Goal: Check status: Check status

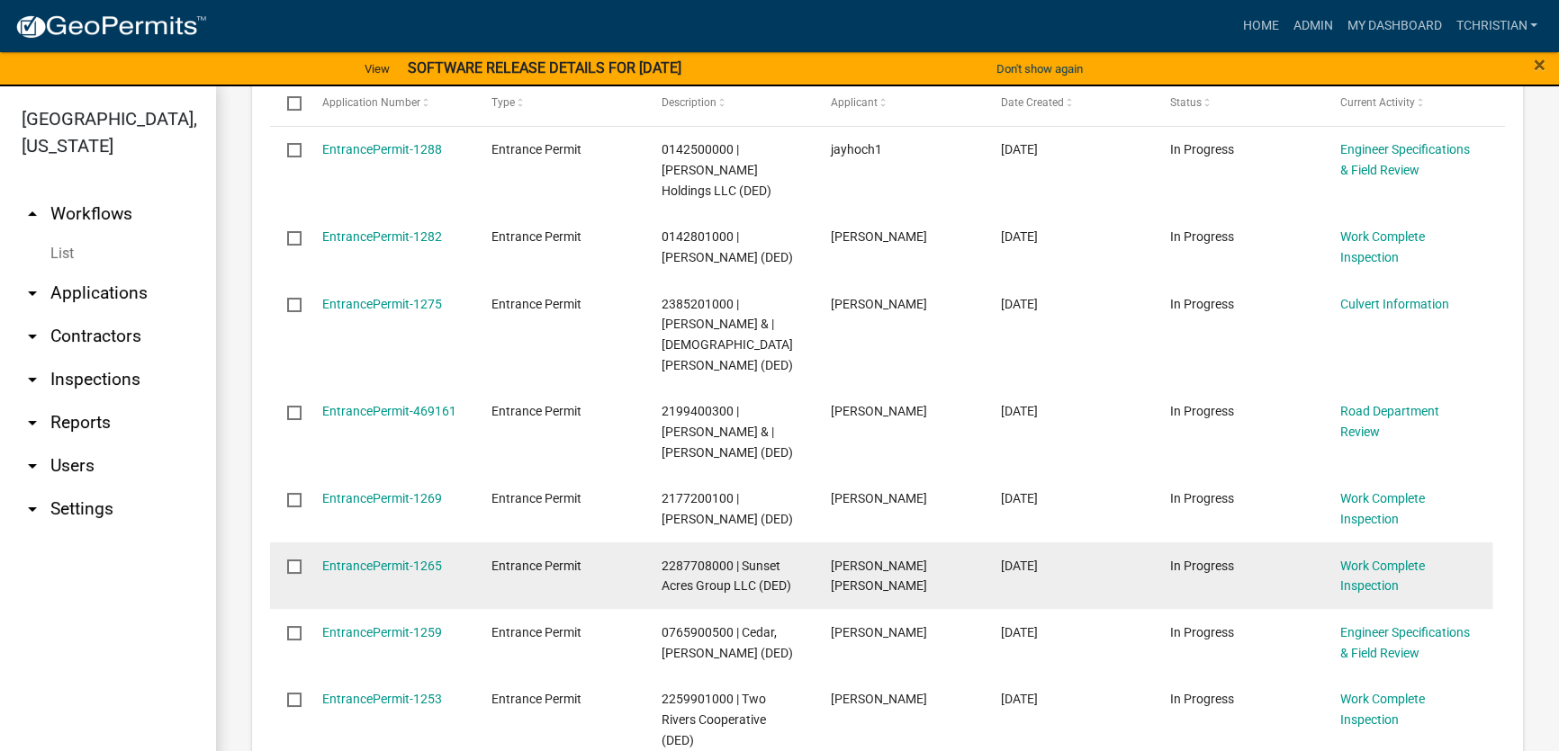
scroll to position [490, 0]
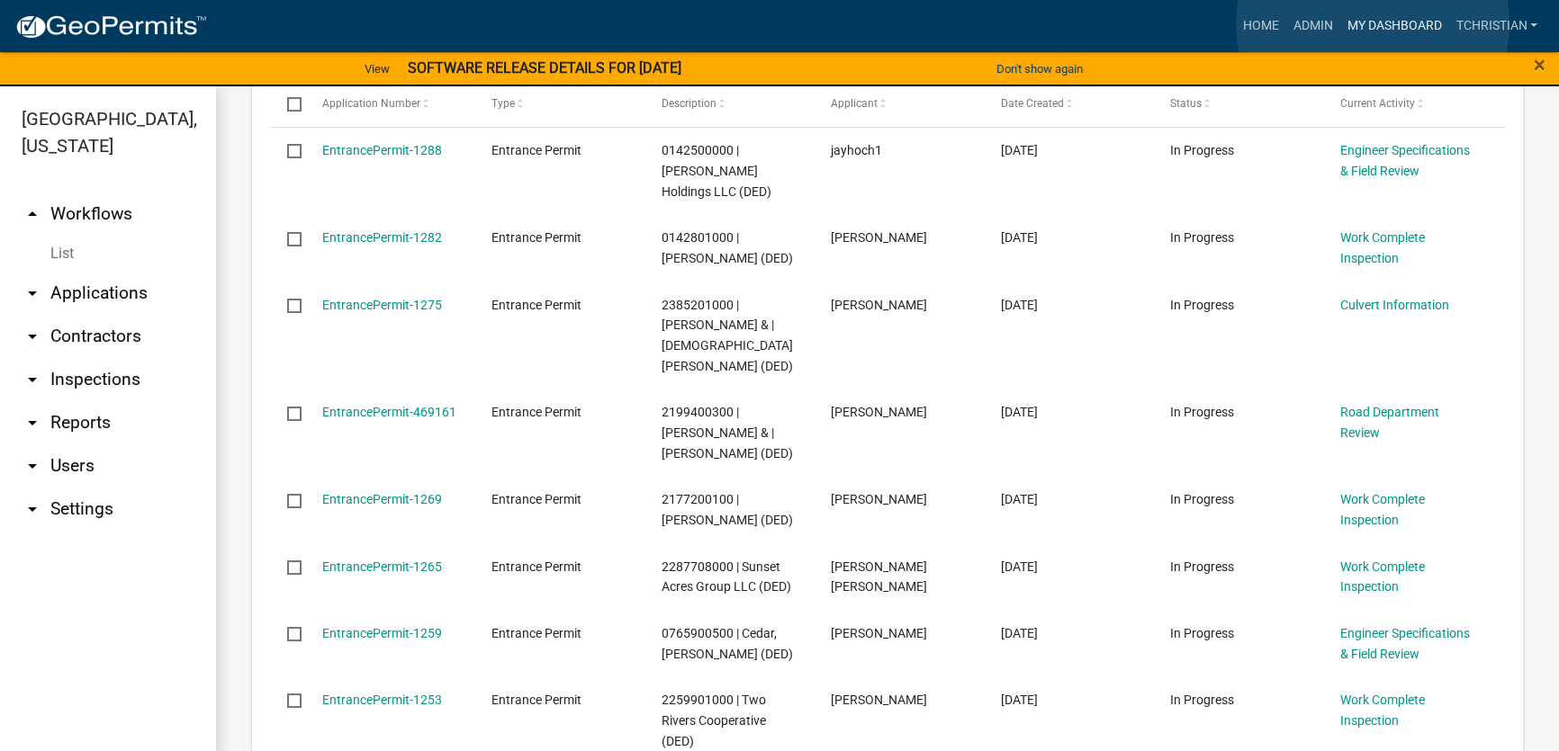
click at [1372, 24] on link "My Dashboard" at bounding box center [1393, 26] width 109 height 34
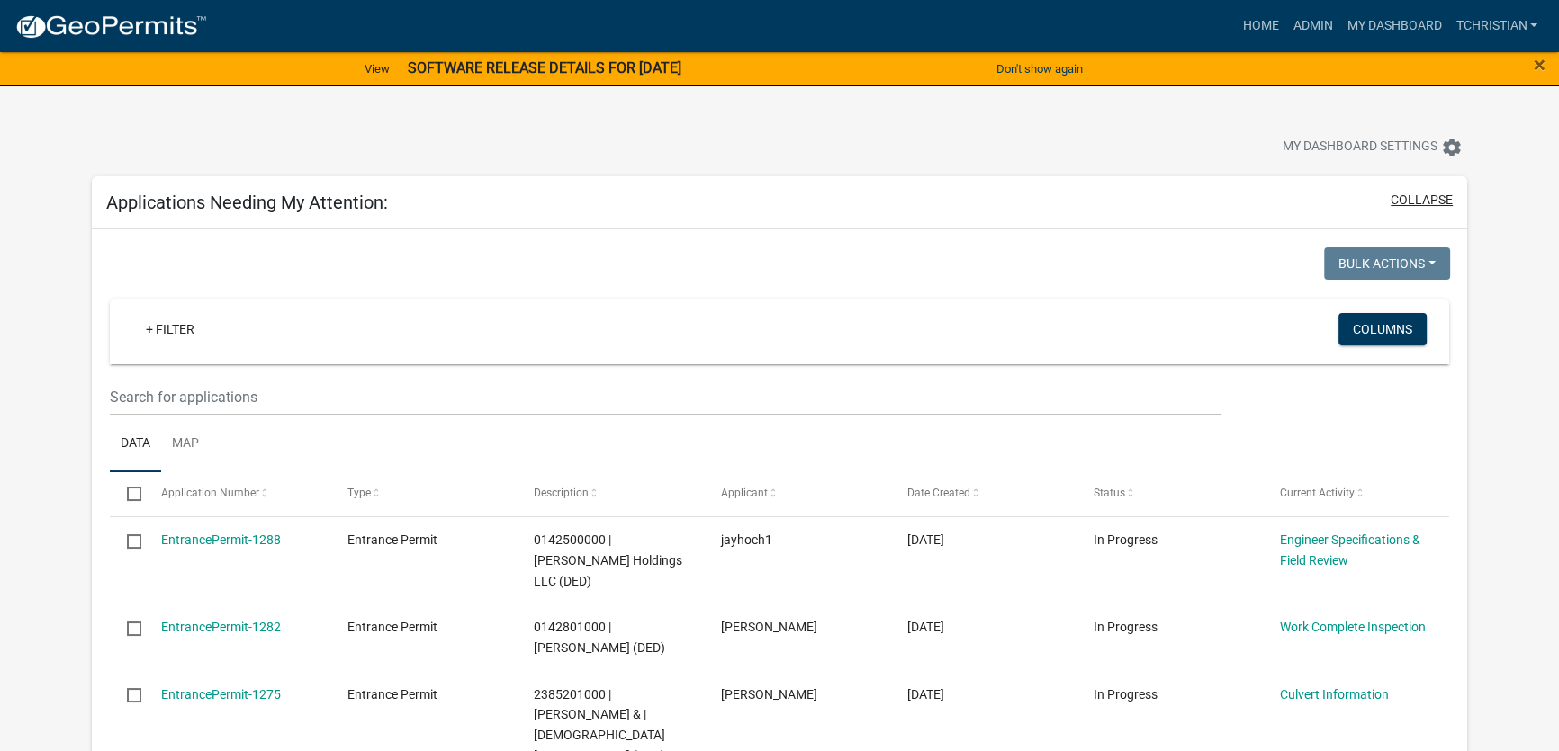
click at [1433, 193] on button "collapse" at bounding box center [1421, 200] width 62 height 19
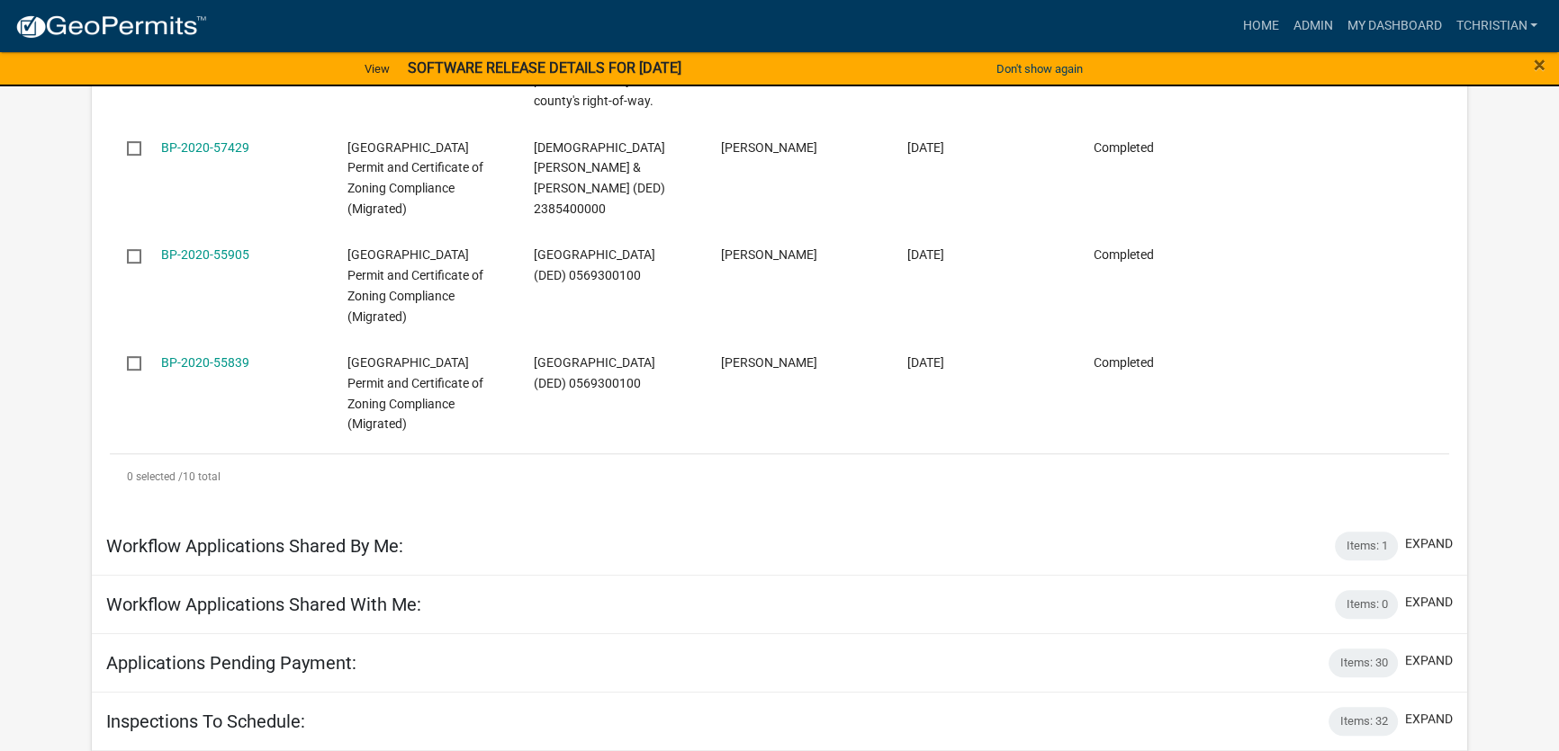
scroll to position [1332, 0]
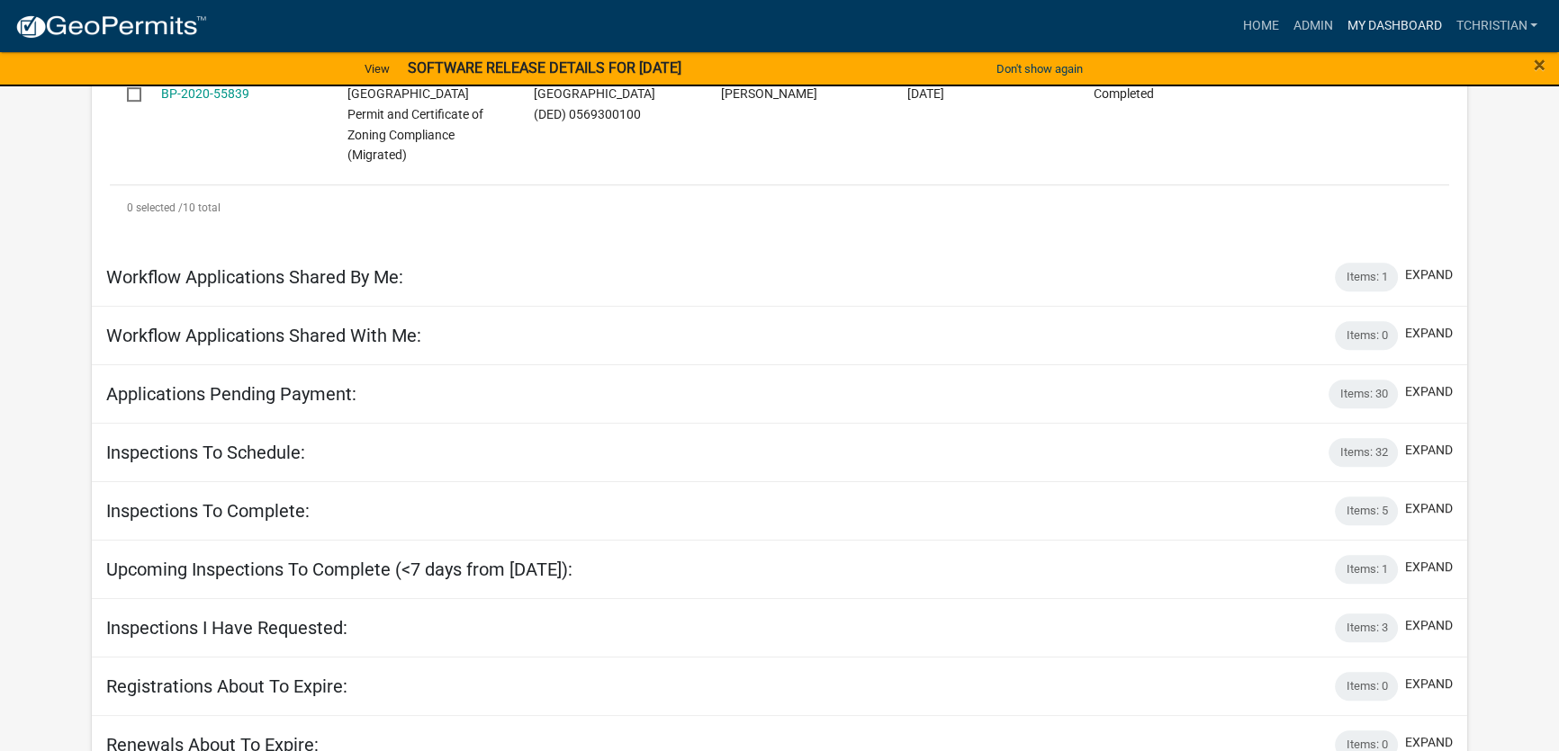
click at [1347, 26] on link "My Dashboard" at bounding box center [1393, 26] width 109 height 34
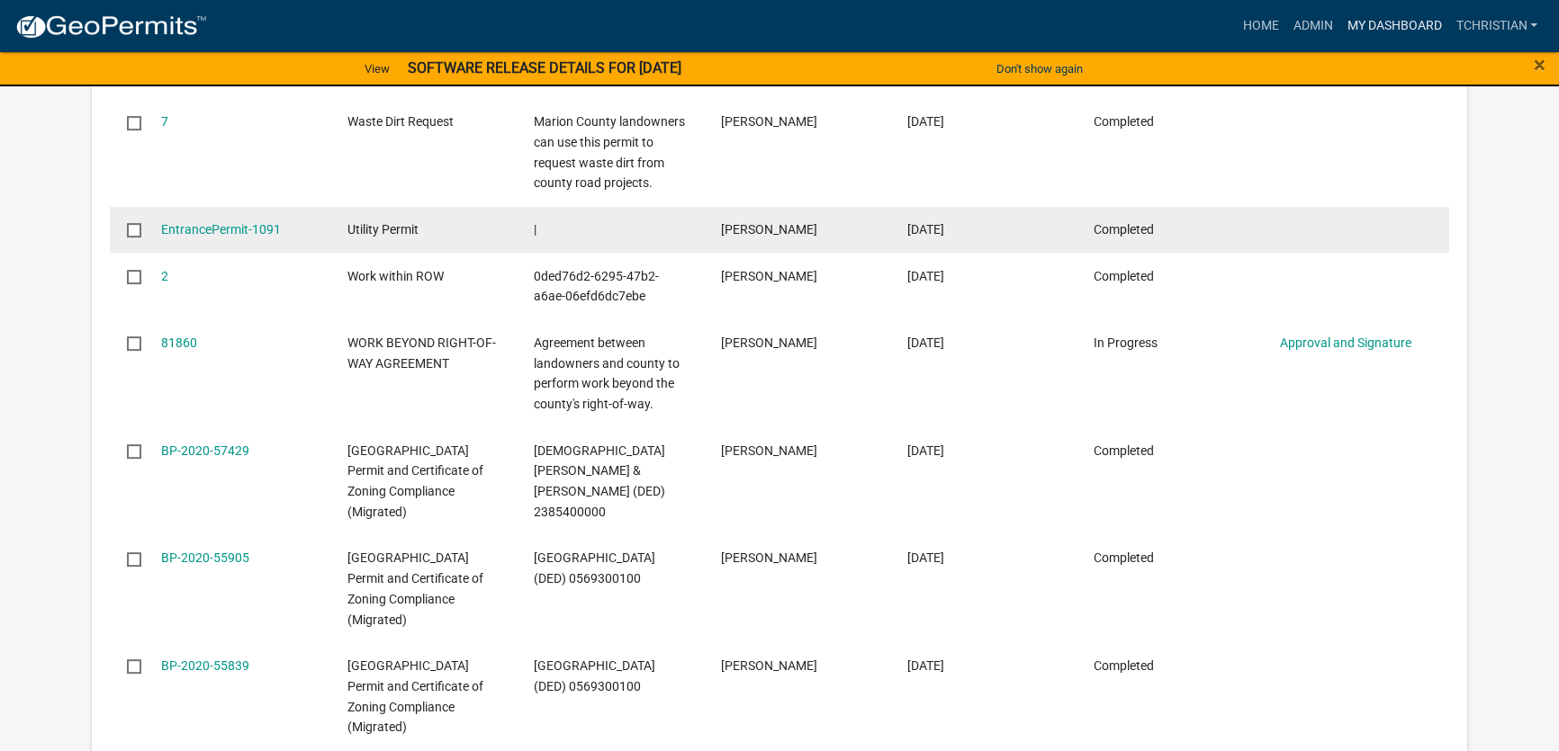
scroll to position [759, 0]
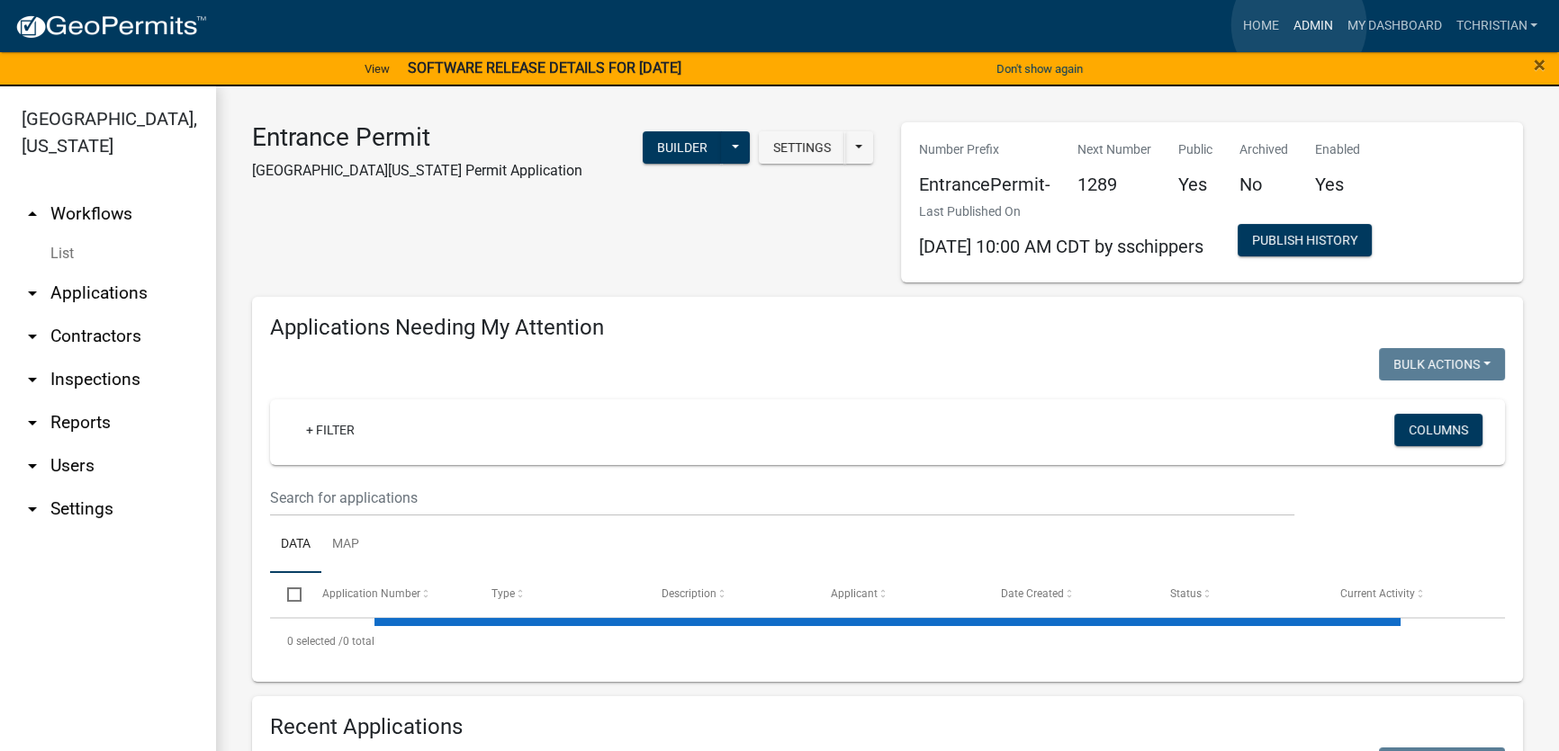
click at [1298, 25] on link "Admin" at bounding box center [1312, 26] width 54 height 34
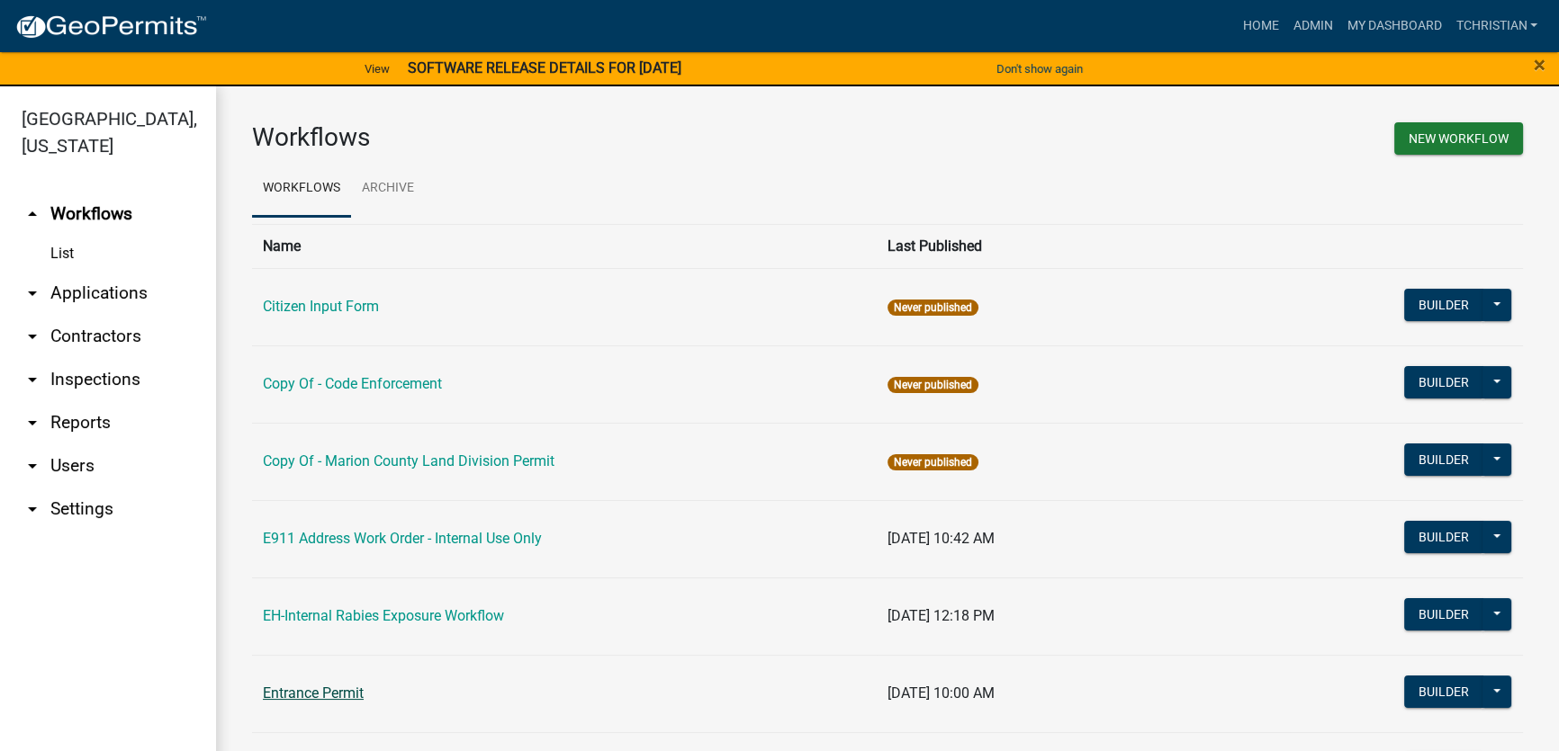
click at [319, 691] on link "Entrance Permit" at bounding box center [313, 693] width 101 height 17
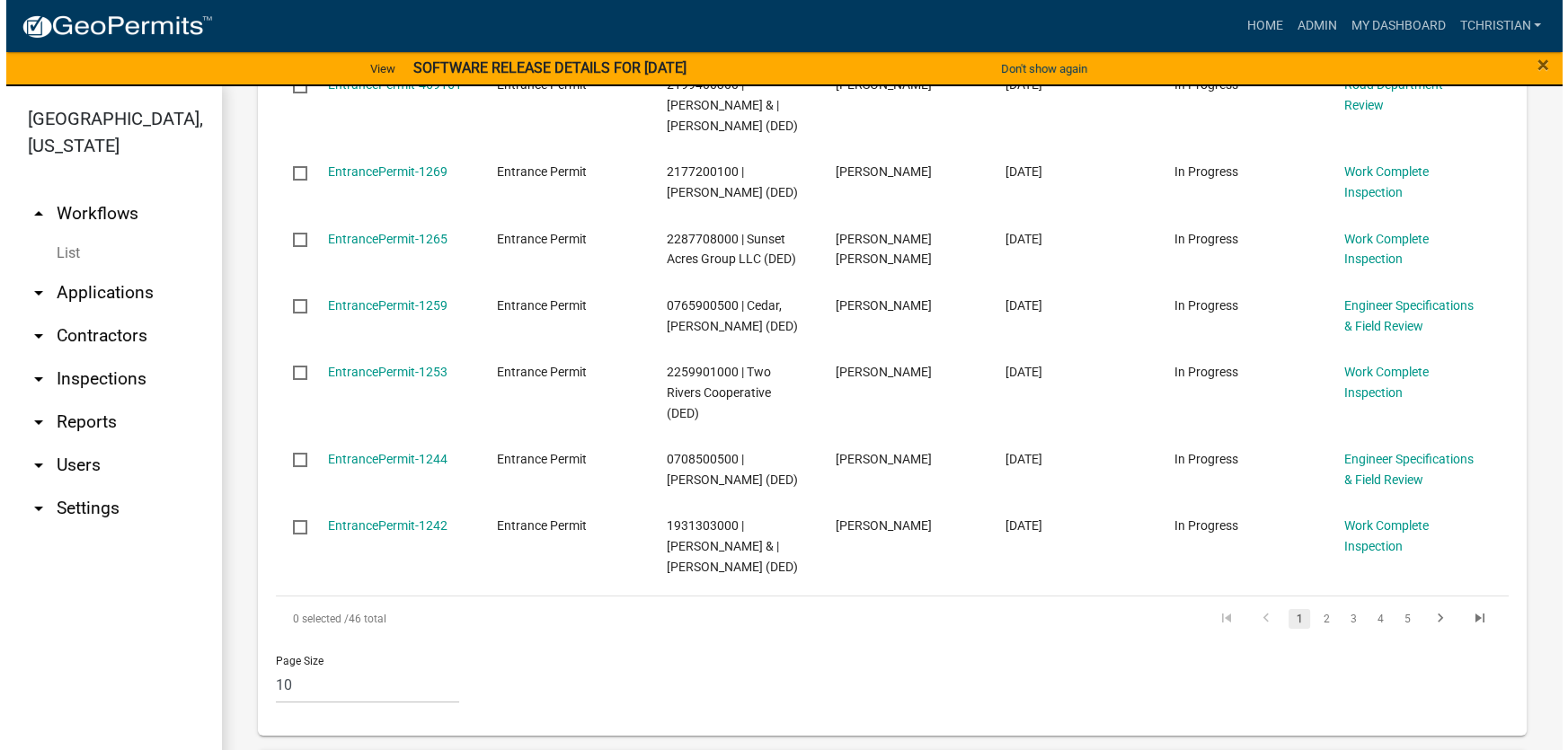
scroll to position [1668, 0]
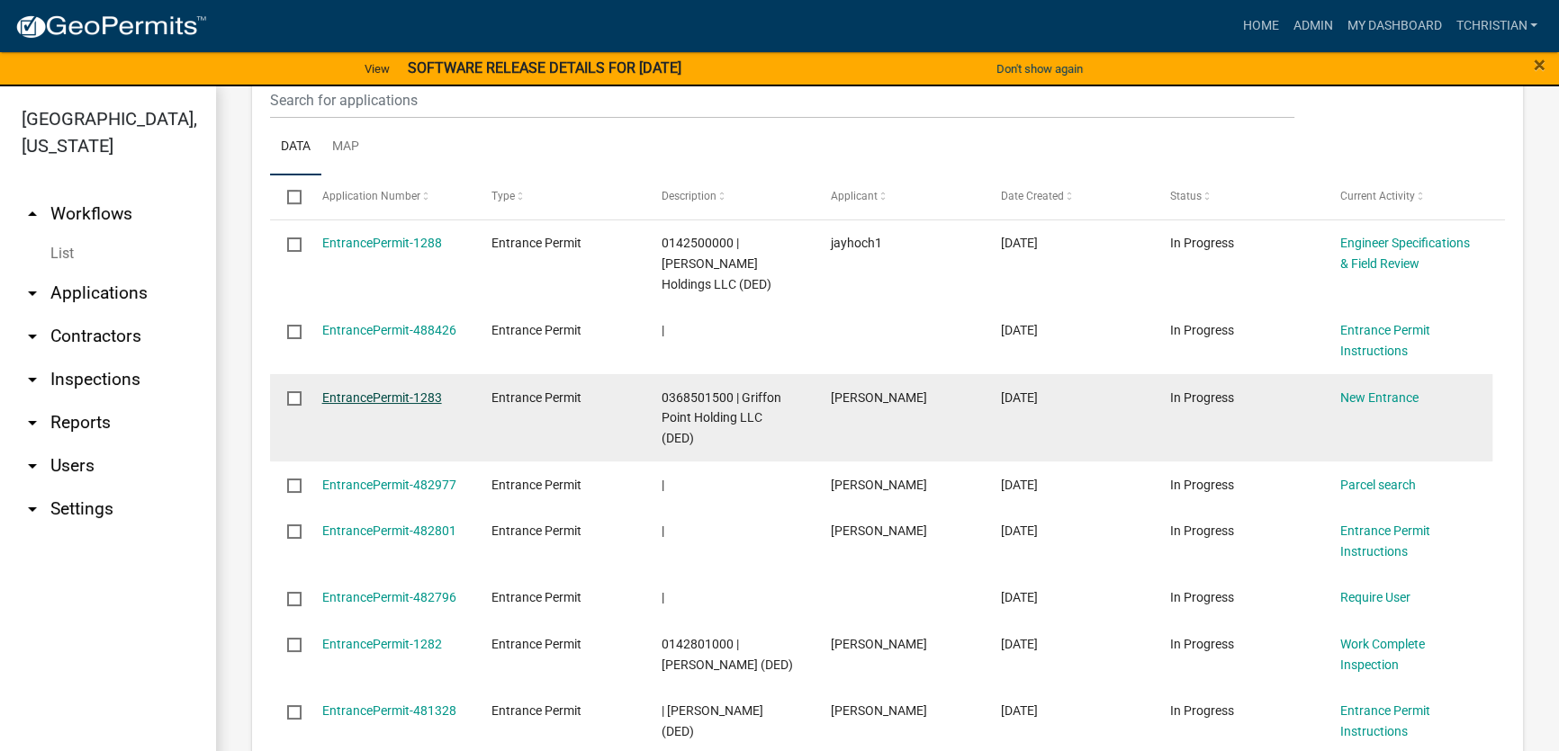
click at [395, 391] on link "EntrancePermit-1283" at bounding box center [382, 398] width 120 height 14
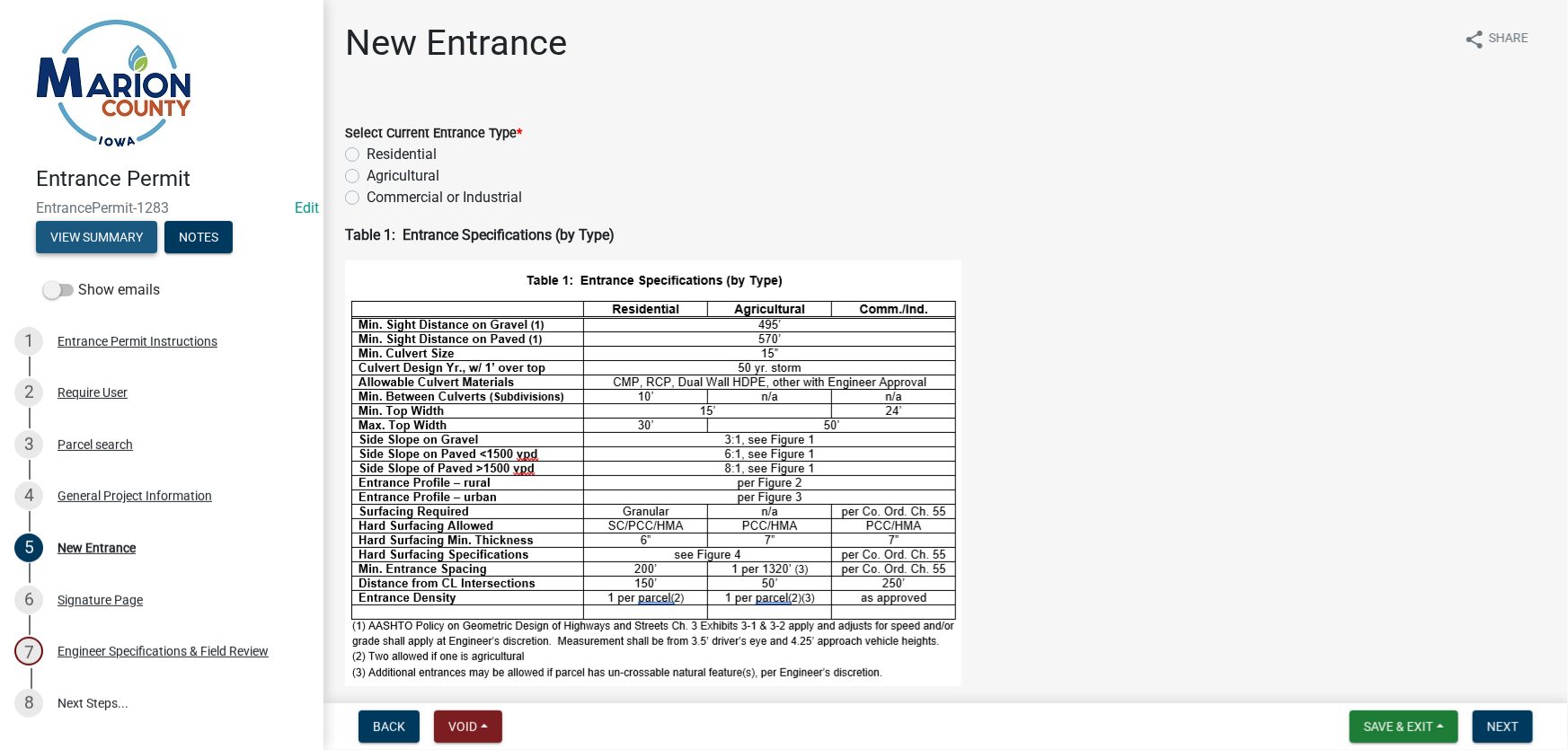
click at [116, 235] on button "View Summary" at bounding box center [96, 237] width 121 height 32
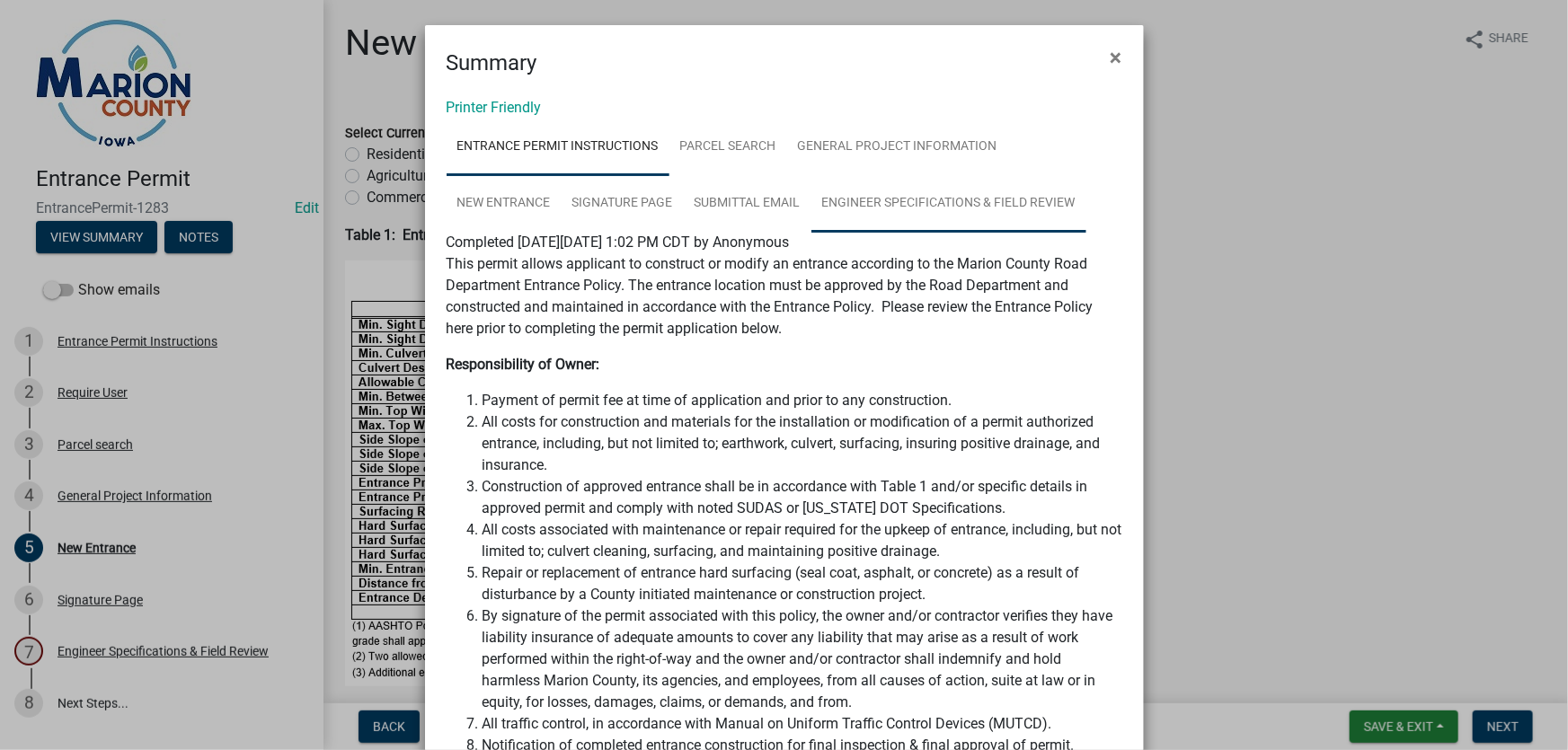
click at [837, 200] on link "Engineer Specifications & Field Review" at bounding box center [949, 204] width 275 height 58
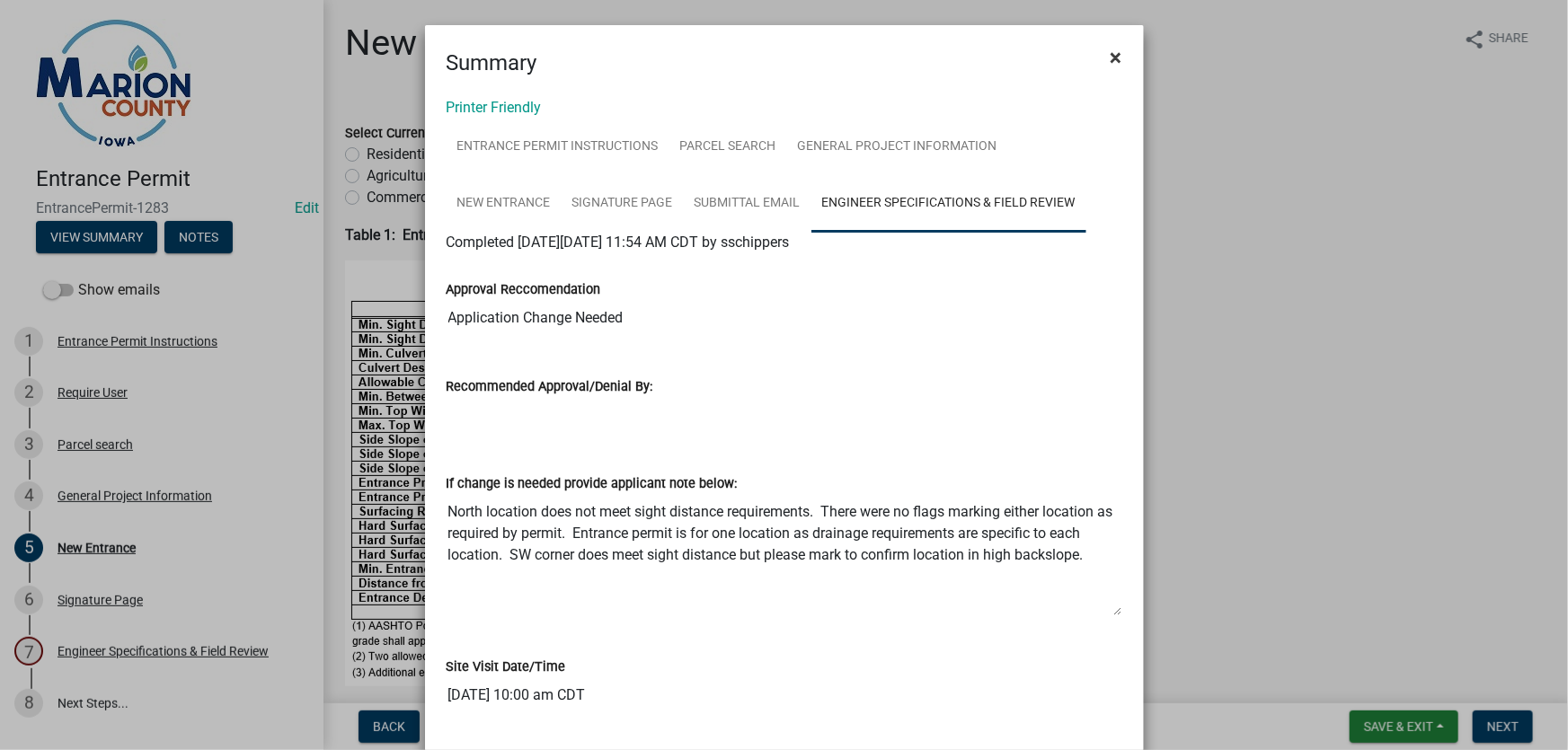
click at [1111, 58] on span "×" at bounding box center [1117, 57] width 12 height 25
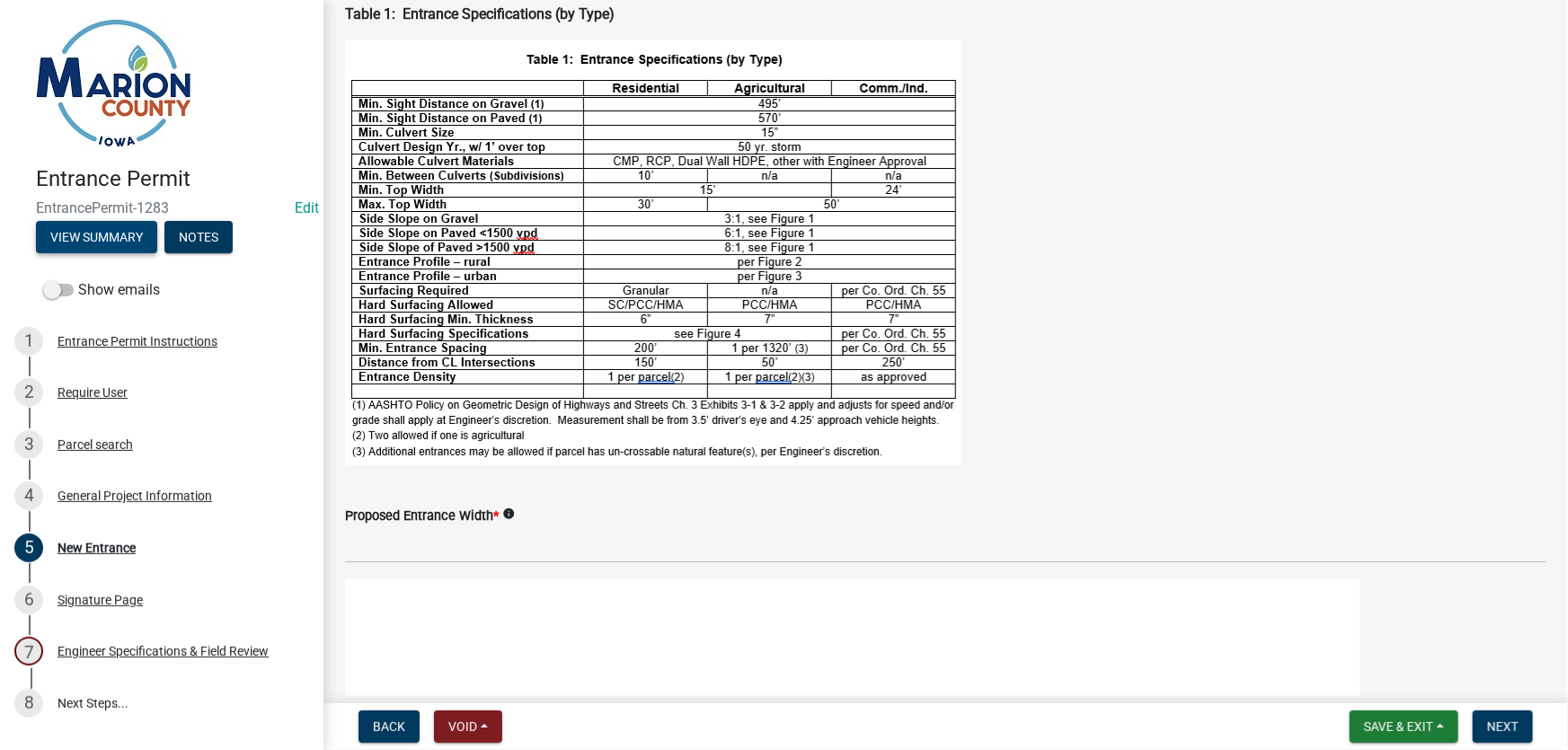
scroll to position [245, 0]
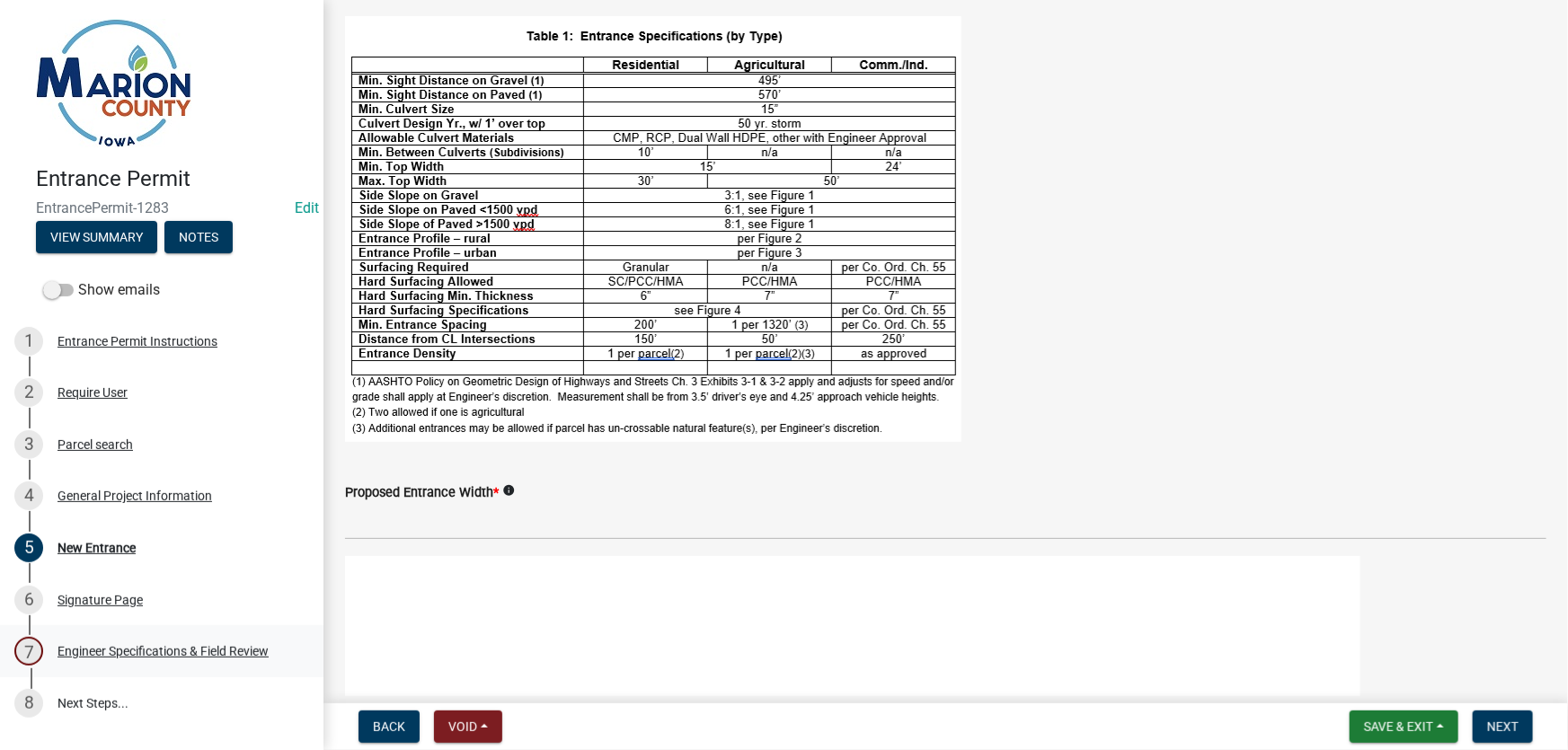
click at [175, 650] on div "Engineer Specifications & Field Review" at bounding box center [163, 651] width 211 height 13
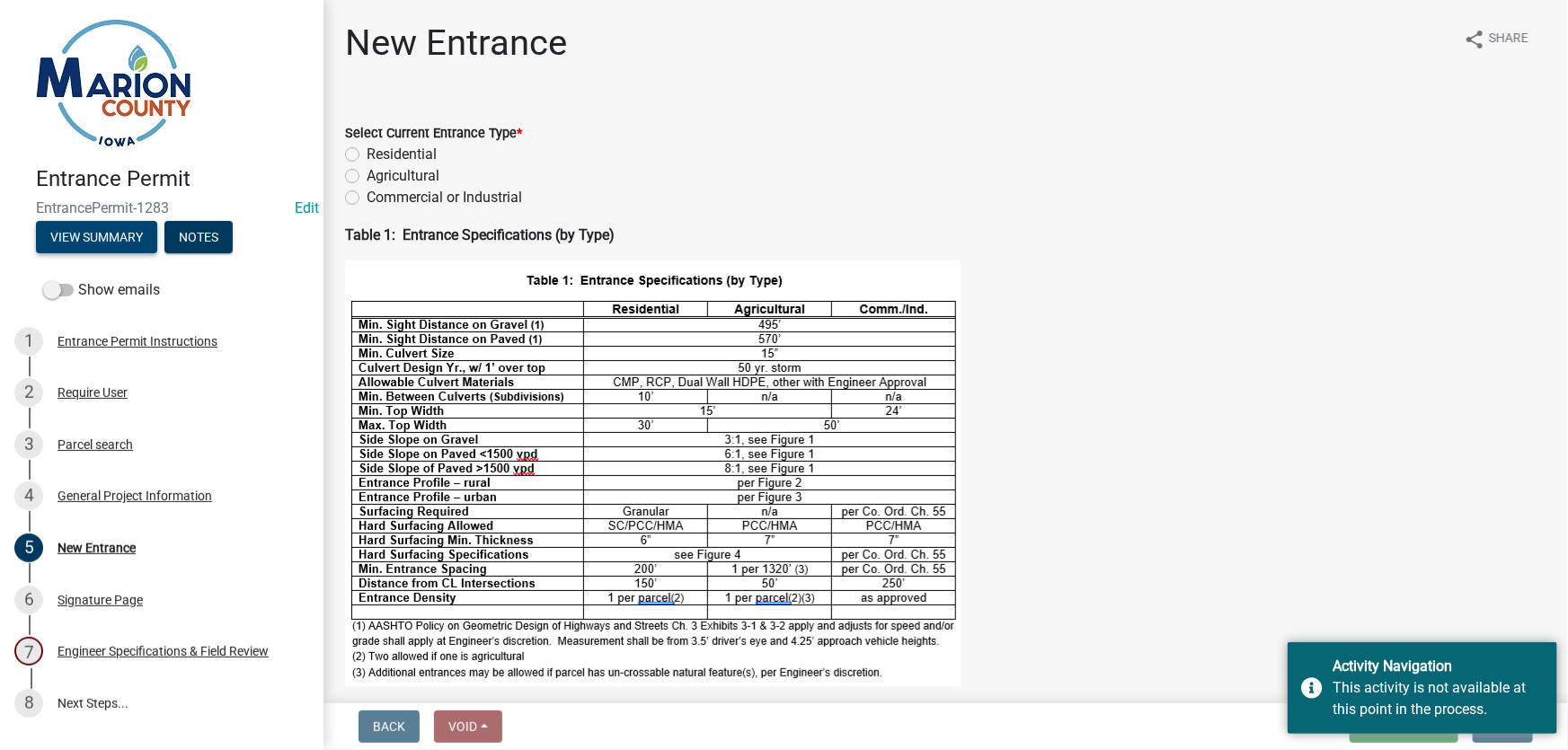
click at [135, 241] on button "View Summary" at bounding box center [96, 237] width 121 height 32
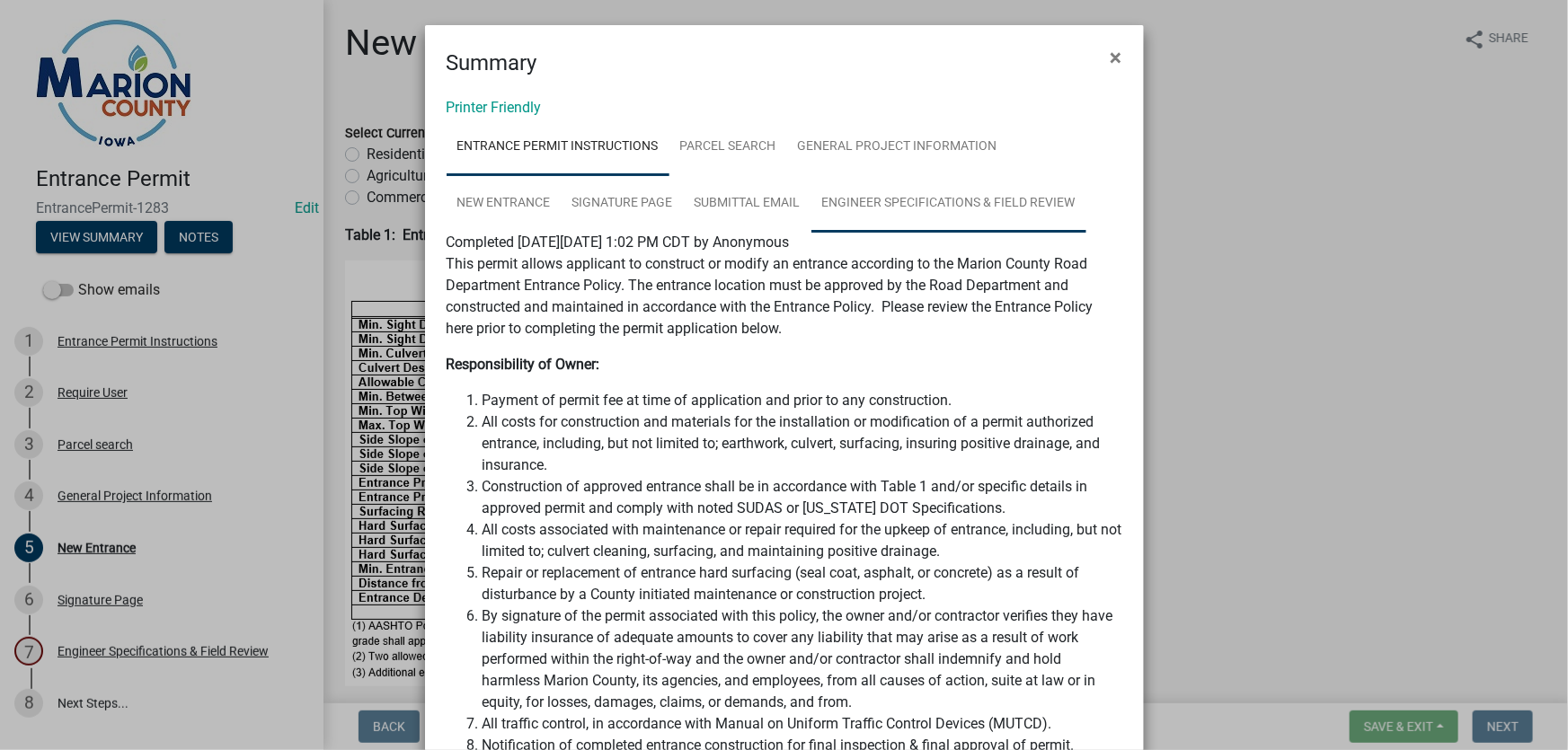
click at [941, 205] on link "Engineer Specifications & Field Review" at bounding box center [949, 204] width 275 height 58
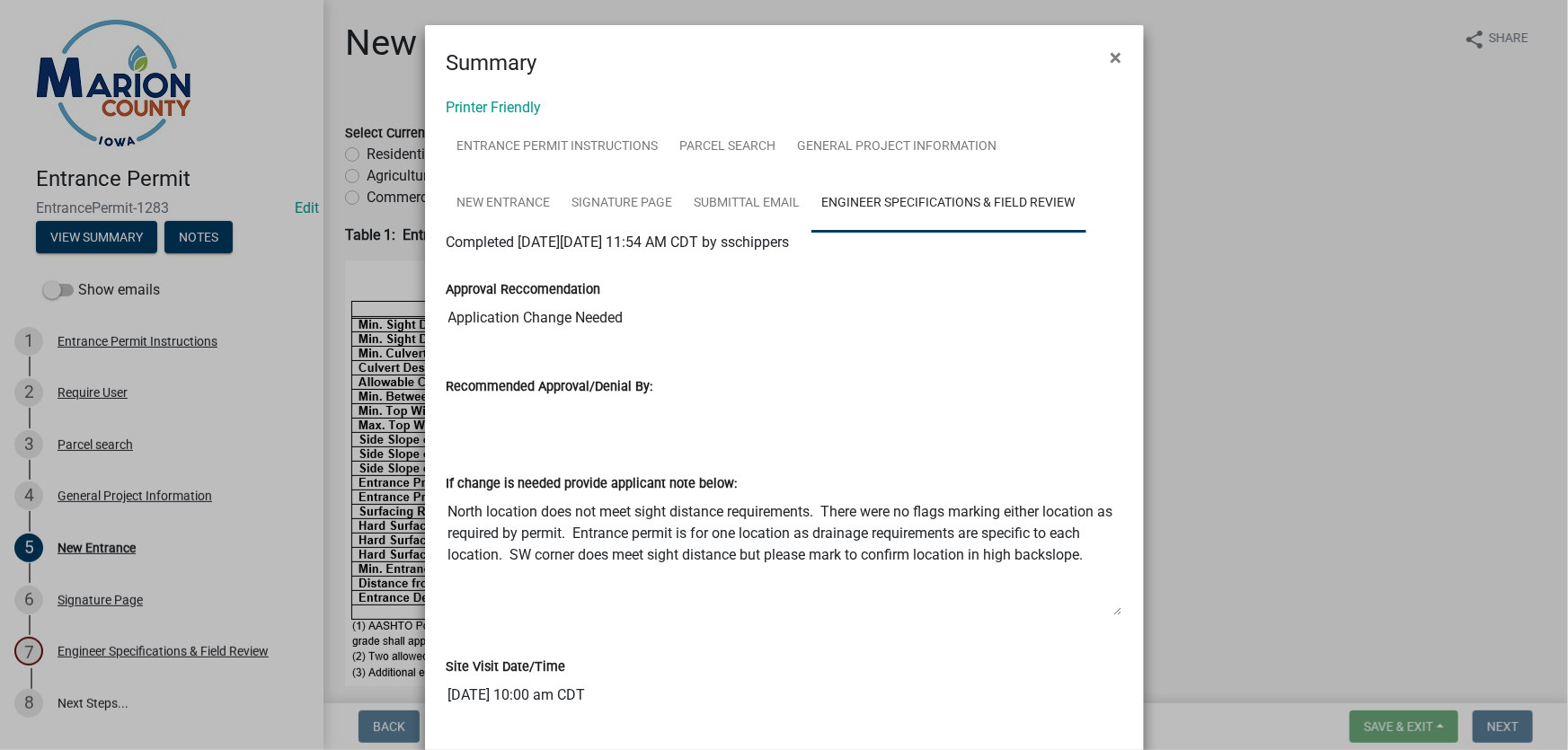
scroll to position [81, 0]
